Goal: Navigation & Orientation: Find specific page/section

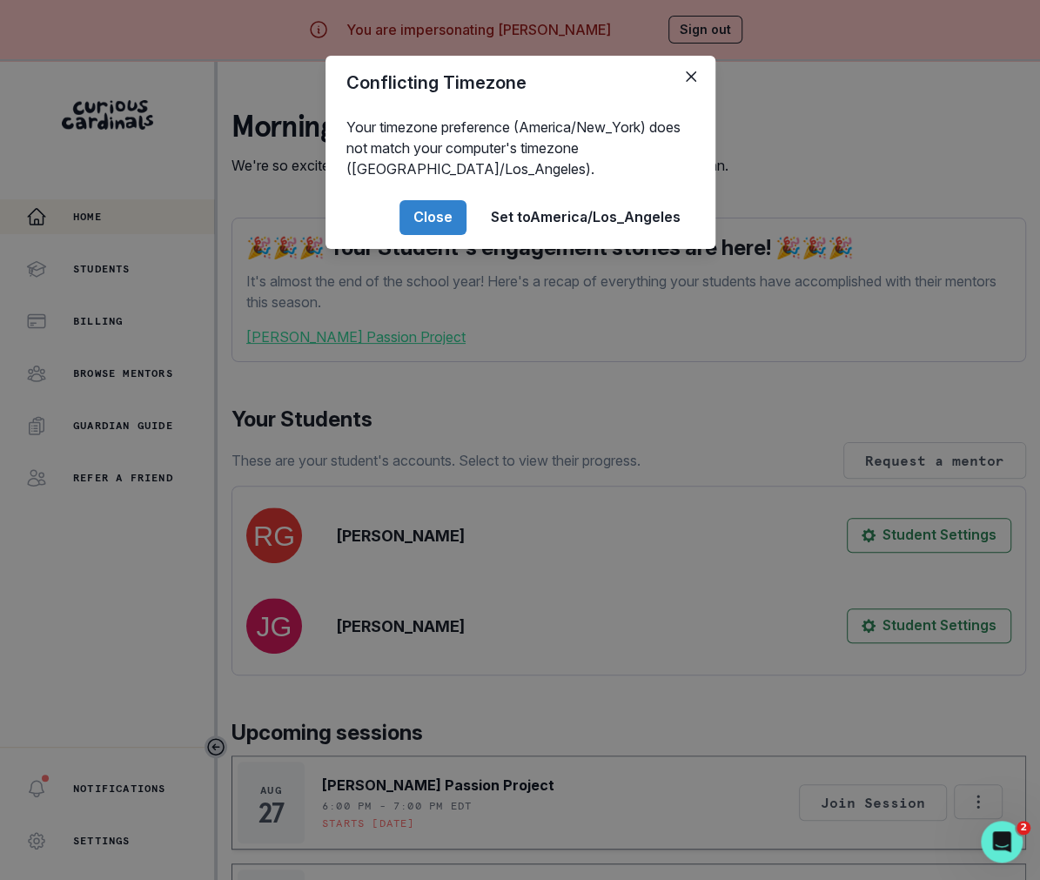
click at [822, 184] on div "Conflicting Timezone Your timezone preference (America/New_York) does not match…" at bounding box center [520, 440] width 1040 height 880
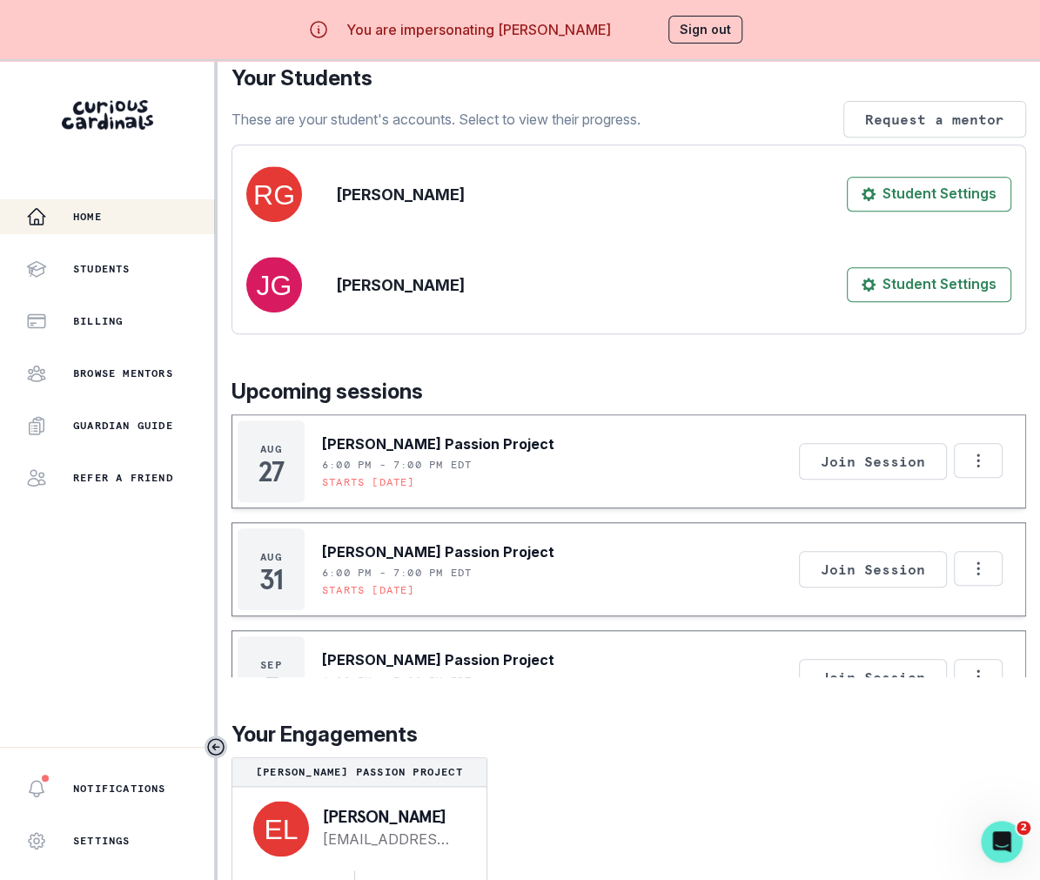
scroll to position [61, 0]
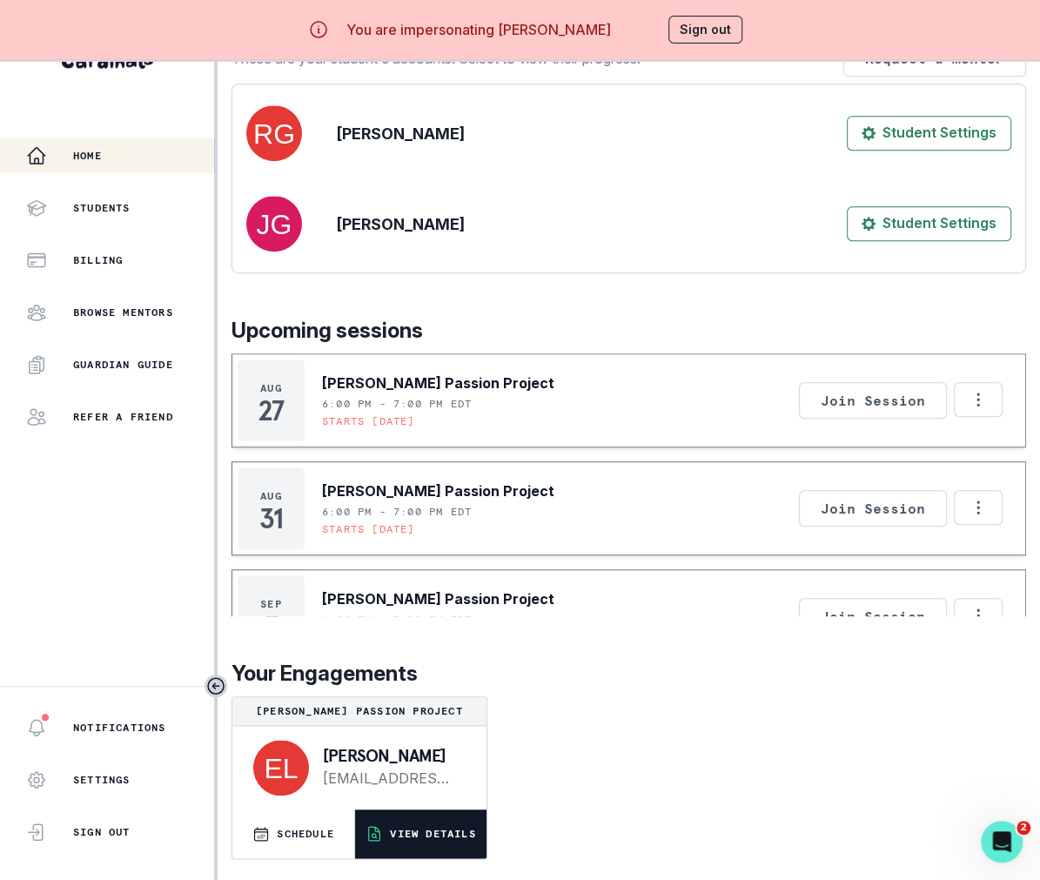
click at [452, 817] on button "VIEW DETAILS" at bounding box center [420, 833] width 131 height 49
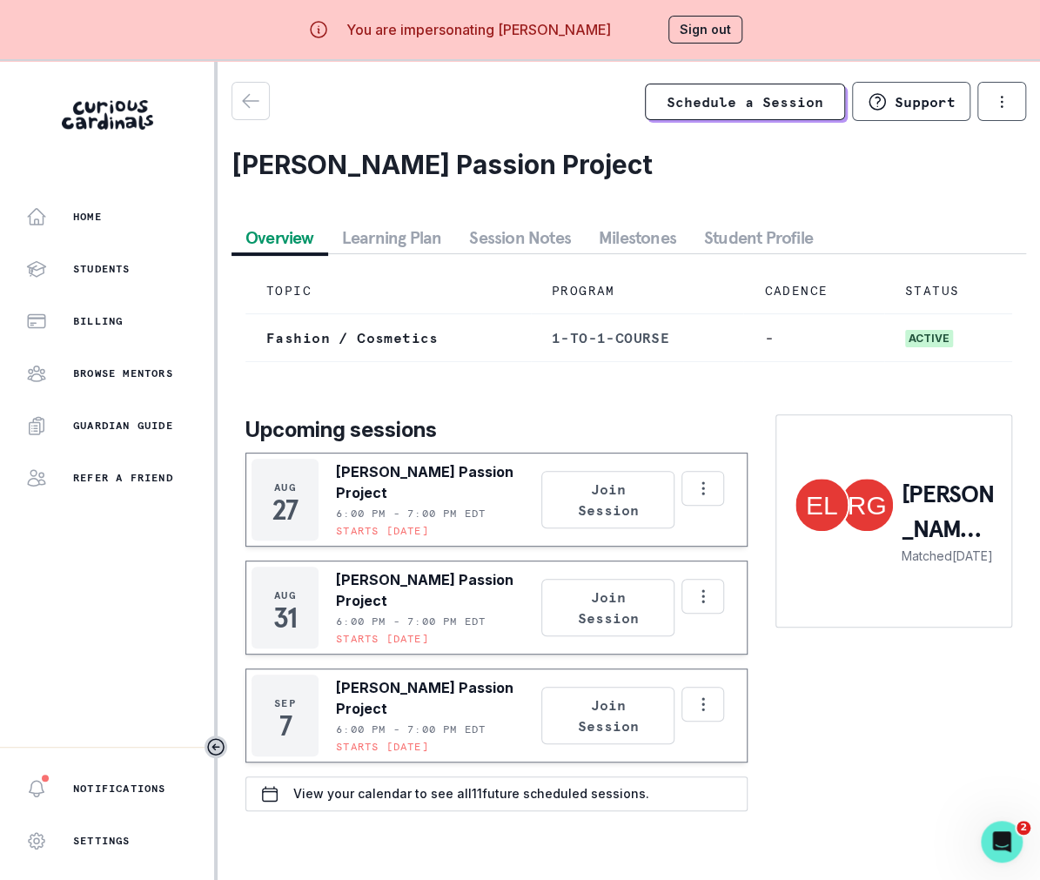
click at [525, 243] on button "Session Notes" at bounding box center [520, 237] width 130 height 31
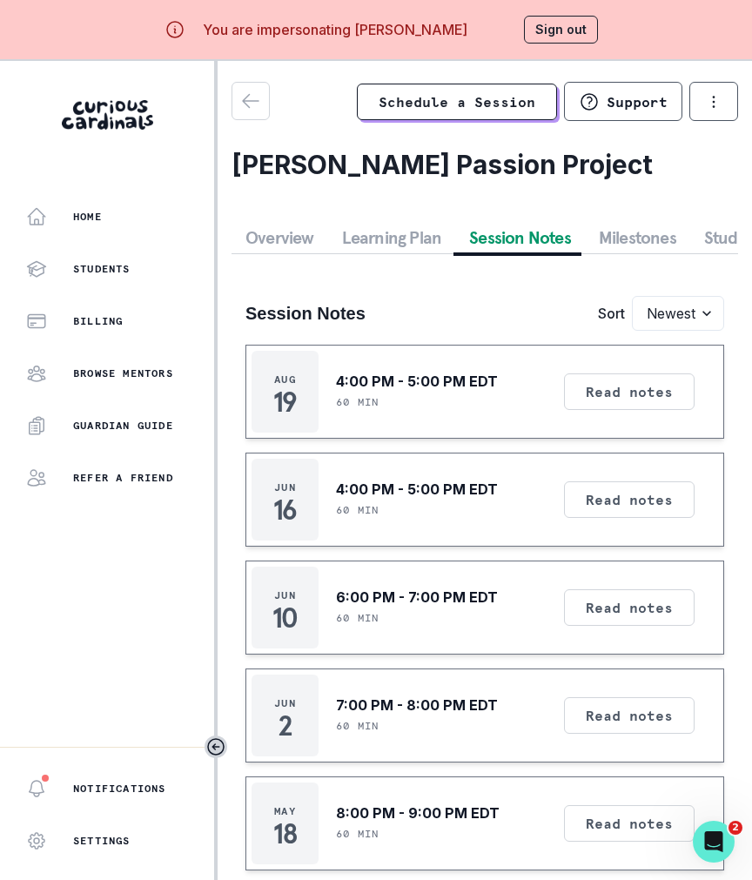
click at [140, 234] on div "Home Students Billing Browse Mentors Guardian Guide Refer a friend" at bounding box center [107, 347] width 214 height 296
click at [126, 218] on div "Home" at bounding box center [120, 216] width 188 height 21
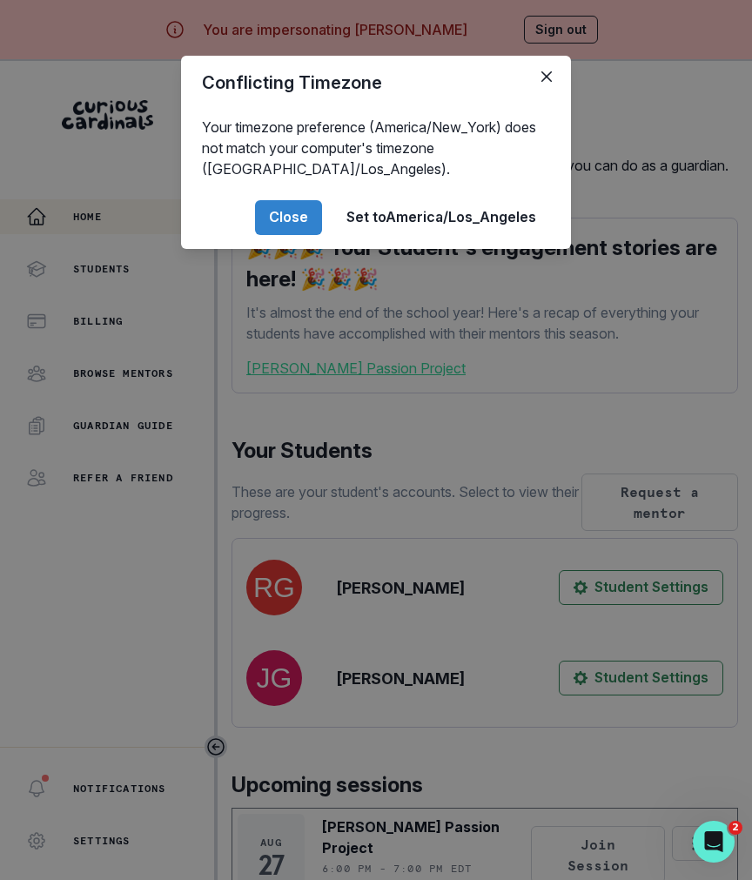
click at [602, 108] on div "Conflicting Timezone Your timezone preference (America/New_York) does not match…" at bounding box center [376, 440] width 752 height 880
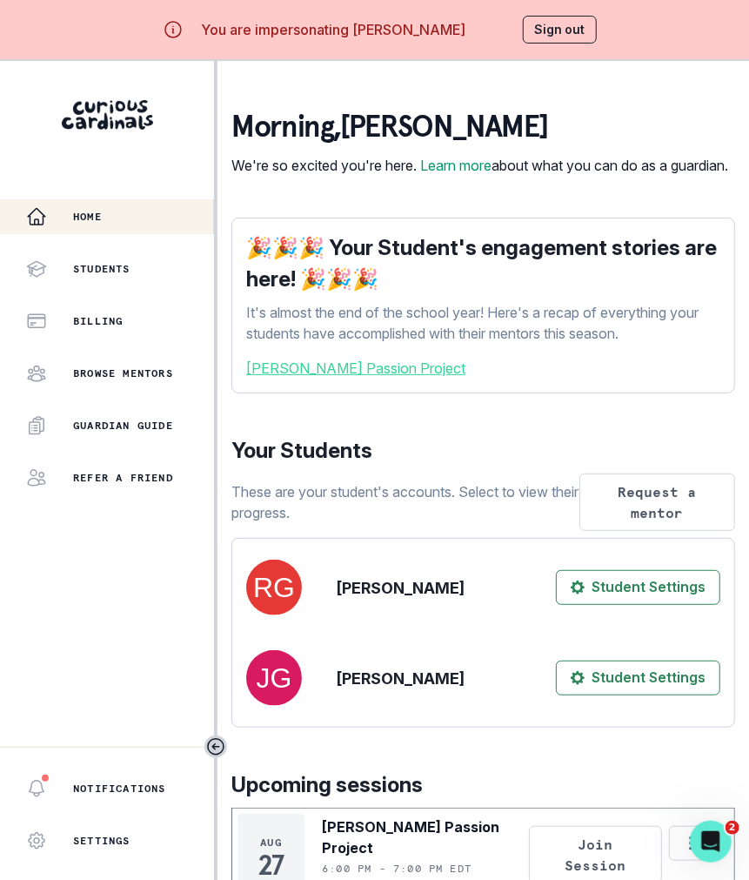
click at [545, 41] on button "Sign out" at bounding box center [560, 30] width 74 height 28
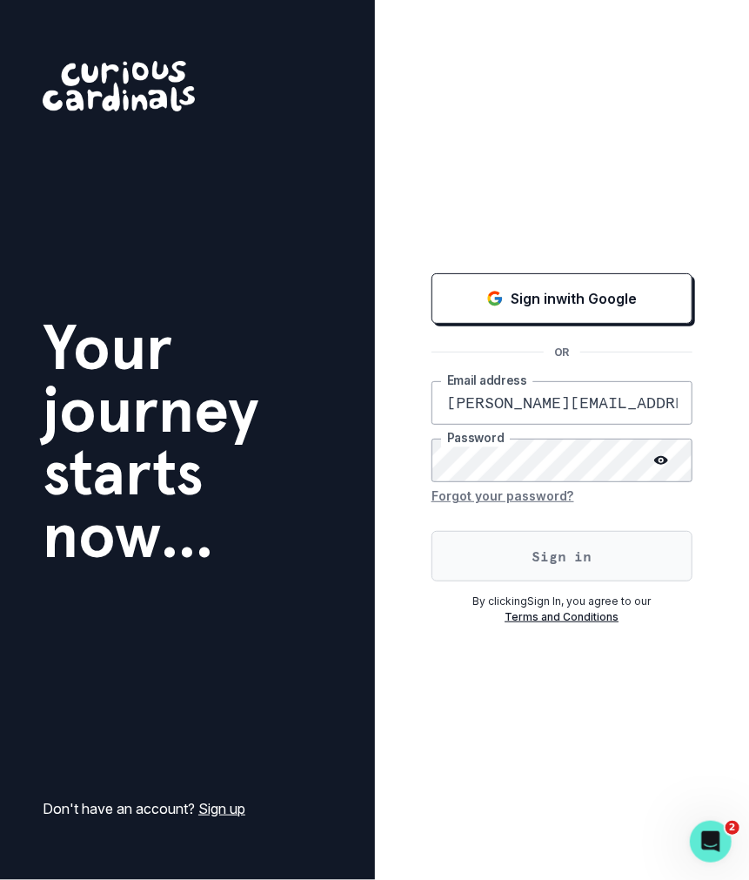
click at [541, 577] on button "Sign in" at bounding box center [562, 556] width 261 height 50
